Goal: Task Accomplishment & Management: Complete application form

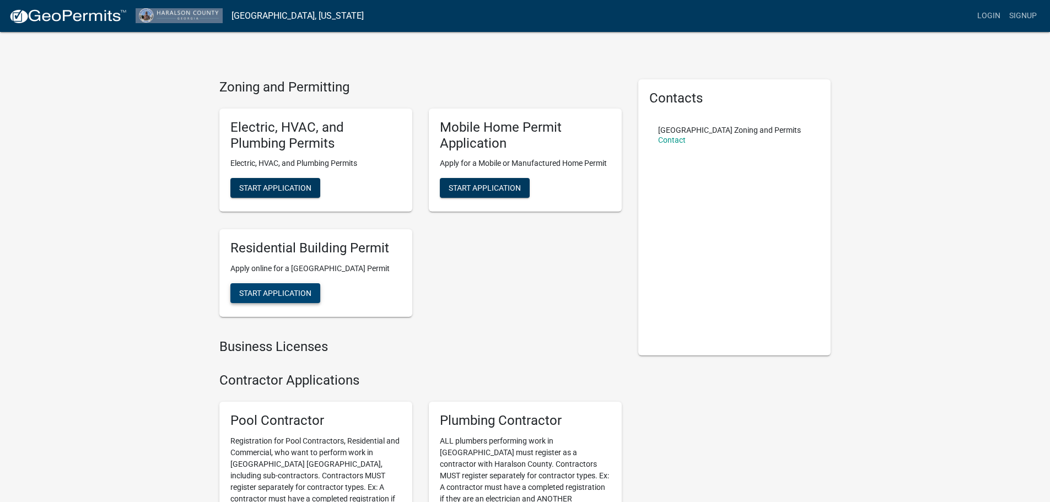
click at [311, 298] on span "Start Application" at bounding box center [275, 293] width 72 height 9
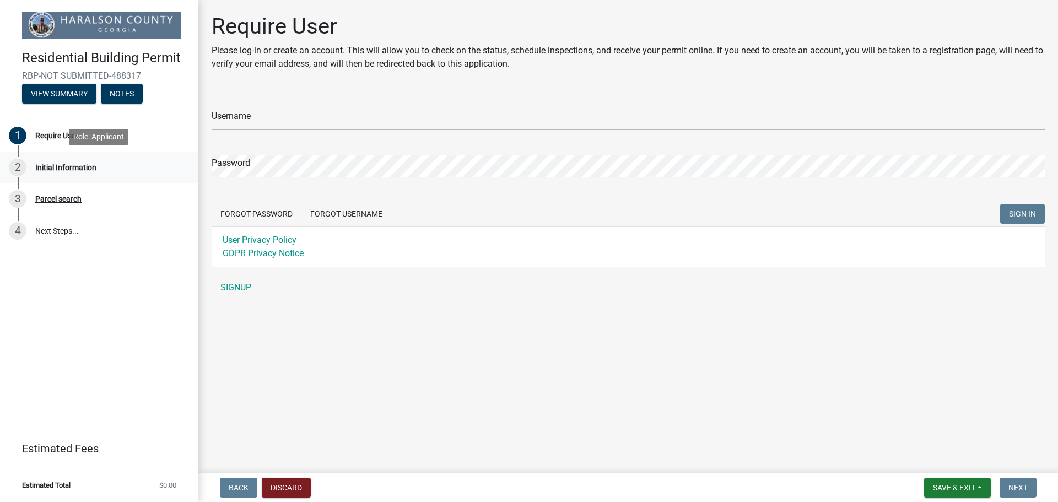
click at [89, 174] on div "2 Initial Information" at bounding box center [95, 168] width 172 height 18
click at [73, 198] on div "Parcel search" at bounding box center [58, 199] width 46 height 8
click at [74, 229] on link "4 Next Steps..." at bounding box center [99, 231] width 198 height 32
click at [70, 95] on button "View Summary" at bounding box center [59, 94] width 74 height 20
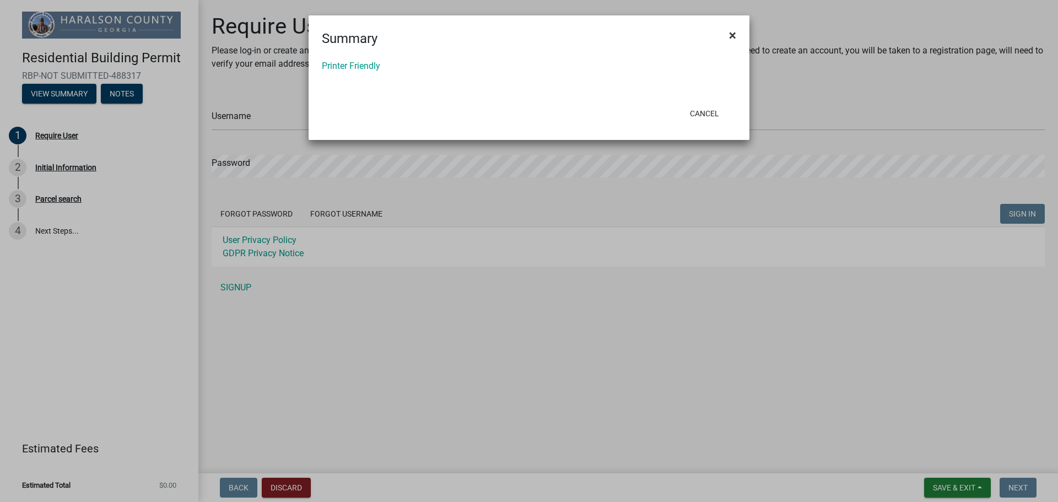
click at [740, 40] on button "×" at bounding box center [732, 35] width 25 height 31
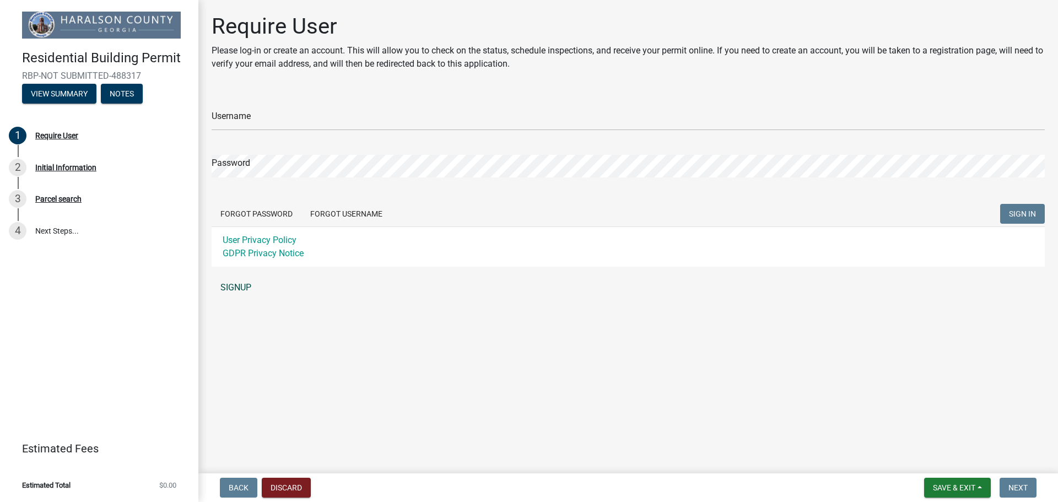
click at [245, 289] on link "SIGNUP" at bounding box center [628, 288] width 833 height 22
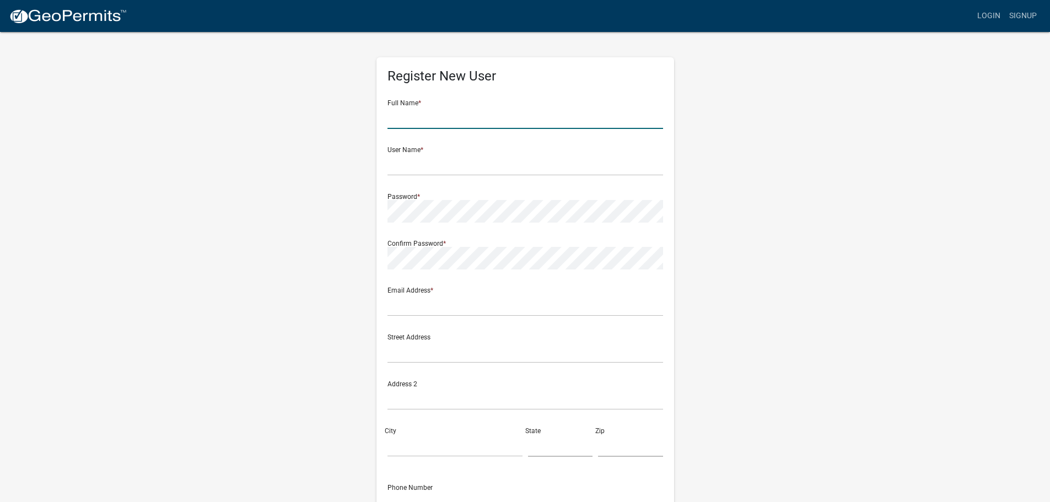
click at [449, 119] on input "text" at bounding box center [525, 117] width 276 height 23
type input "[PERSON_NAME]"
click at [803, 196] on div "Register New User Full Name * [PERSON_NAME] User Name * Password * Confirm Pass…" at bounding box center [525, 326] width 628 height 590
click at [474, 114] on input "[PERSON_NAME]" at bounding box center [525, 117] width 276 height 23
click at [424, 170] on input "text" at bounding box center [525, 164] width 276 height 23
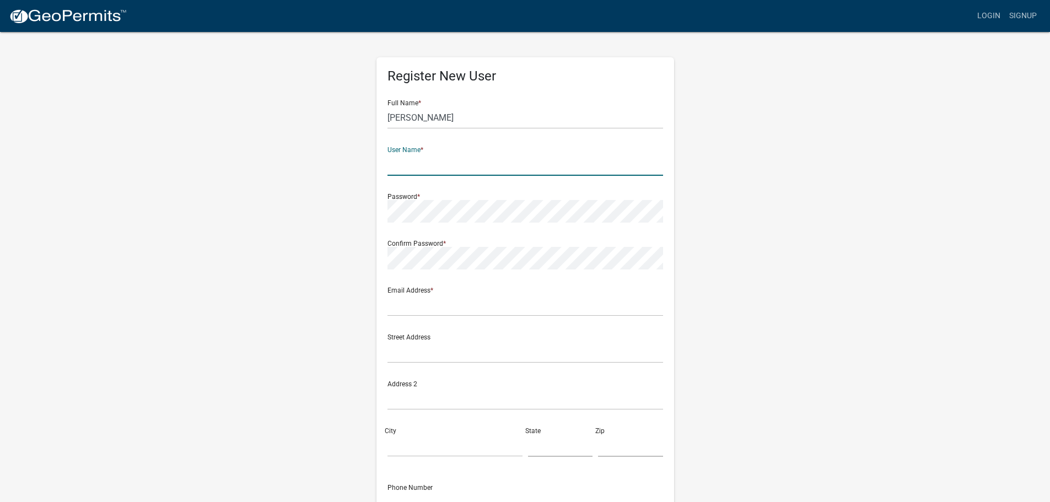
click at [851, 227] on wm-register-view "more_horiz Login Signup Register New User Full Name * [PERSON_NAME] User Name *…" at bounding box center [525, 310] width 1050 height 621
drag, startPoint x: 481, startPoint y: 114, endPoint x: 340, endPoint y: 96, distance: 142.1
click at [341, 96] on div "Register New User Full Name * [PERSON_NAME] User Name * Password * Confirm Pass…" at bounding box center [525, 326] width 628 height 590
